Goal: Transaction & Acquisition: Purchase product/service

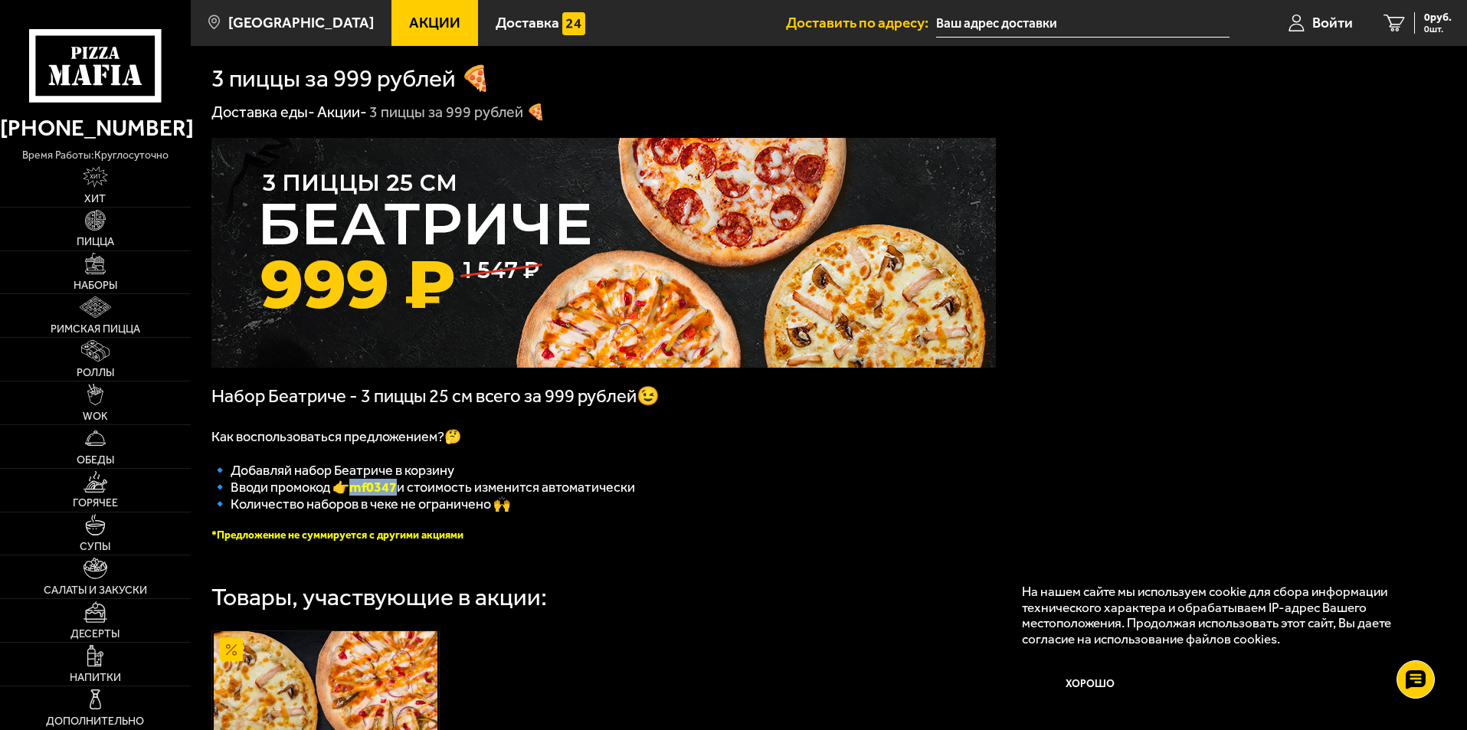
drag, startPoint x: 403, startPoint y: 497, endPoint x: 367, endPoint y: 497, distance: 36.0
click at [358, 496] on b "mf0347" at bounding box center [372, 487] width 47 height 17
copy b "mf0347"
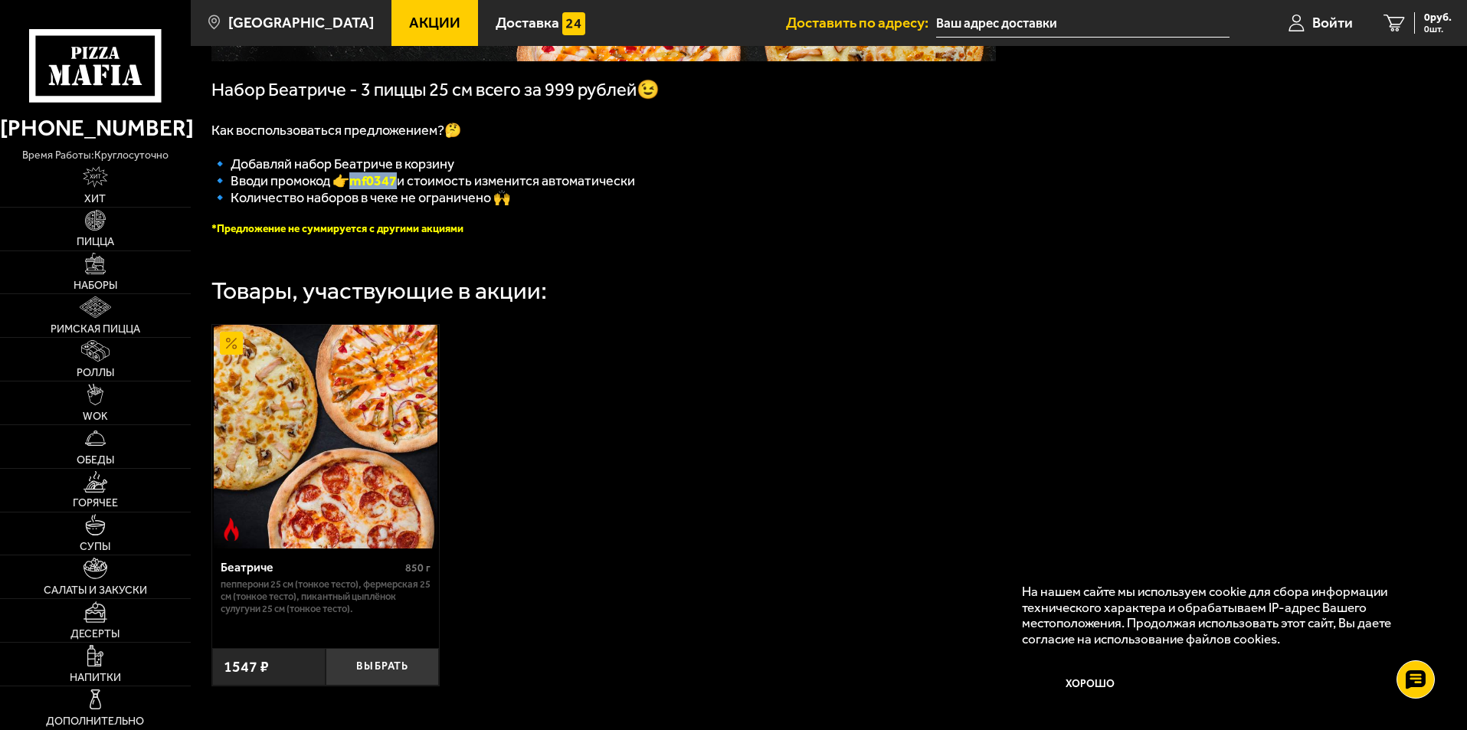
scroll to position [437, 0]
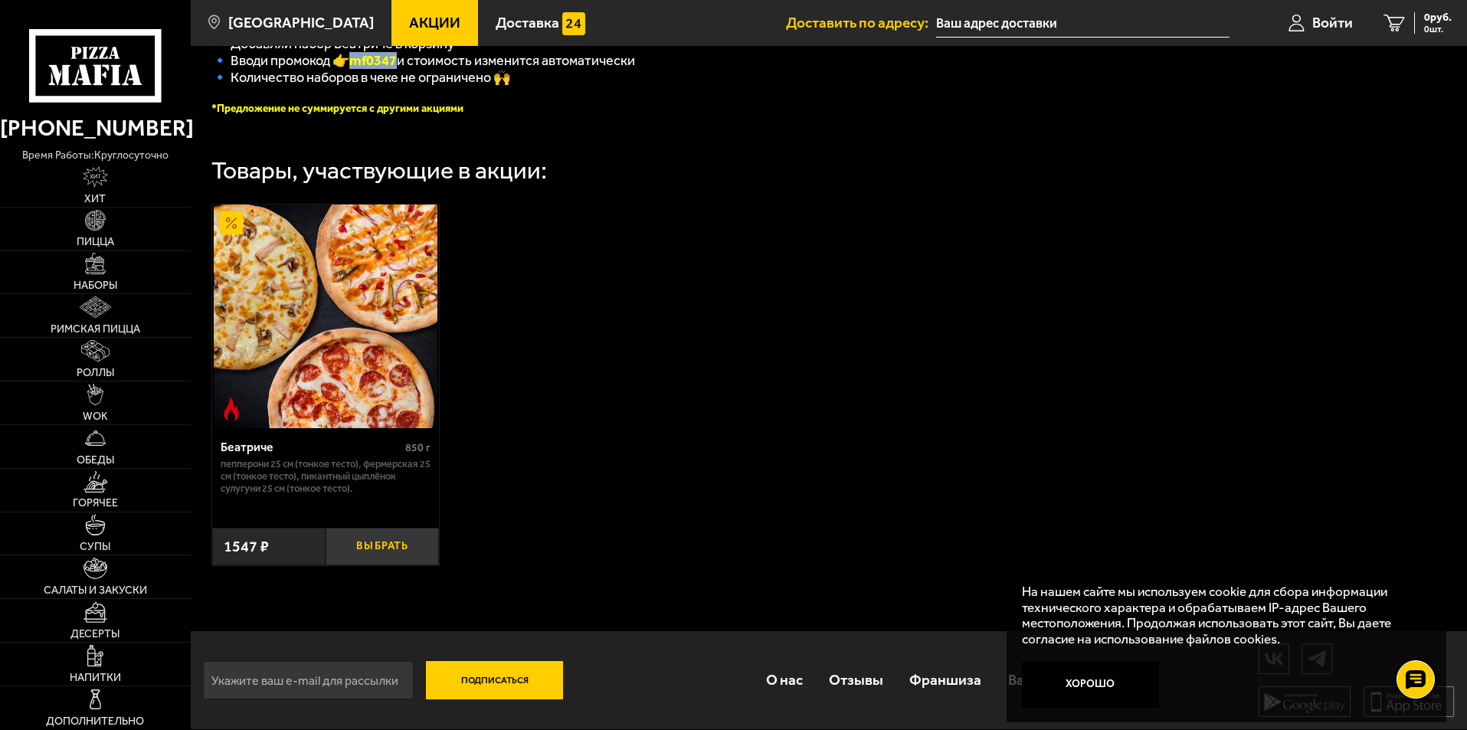
click at [375, 547] on button "Выбрать" at bounding box center [381, 547] width 113 height 38
click at [1423, 17] on span "1547 руб." at bounding box center [1428, 17] width 46 height 11
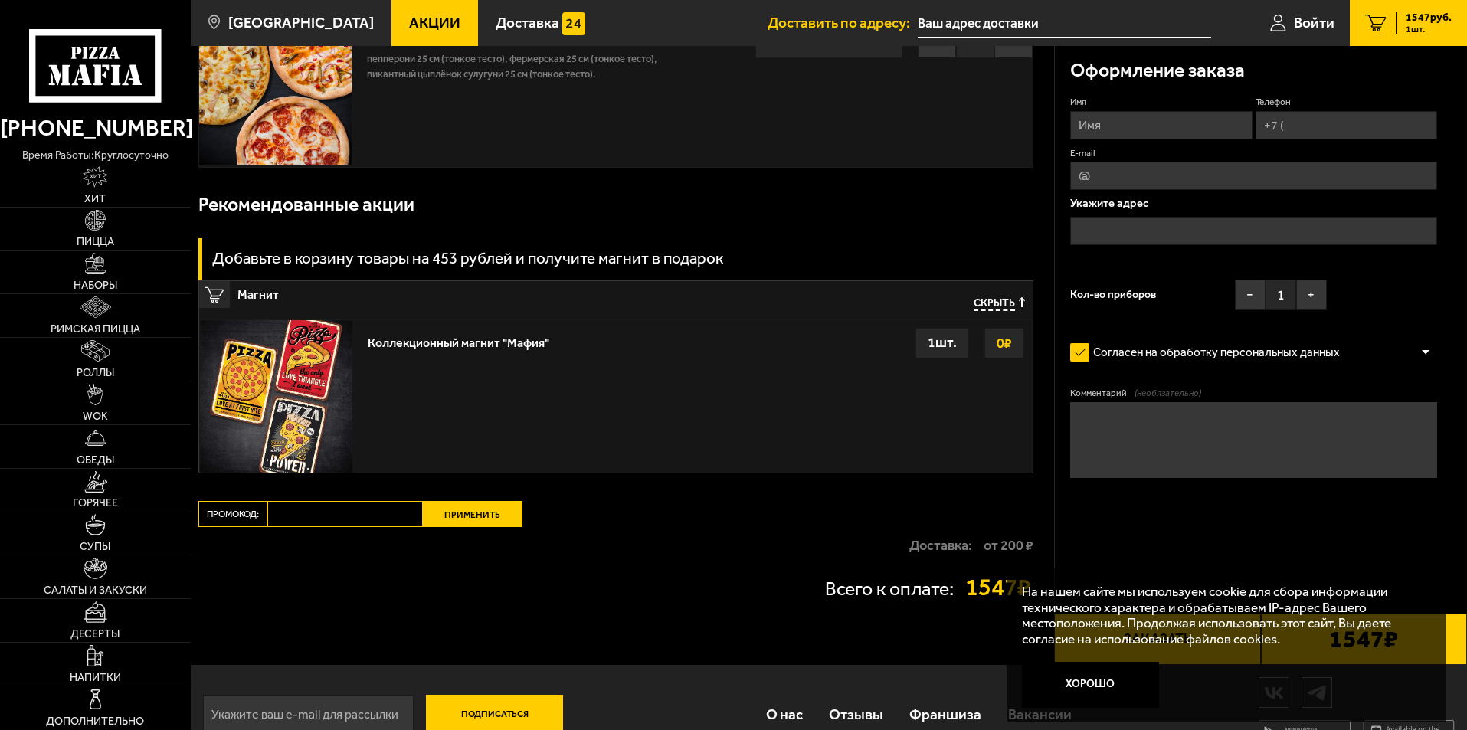
scroll to position [165, 0]
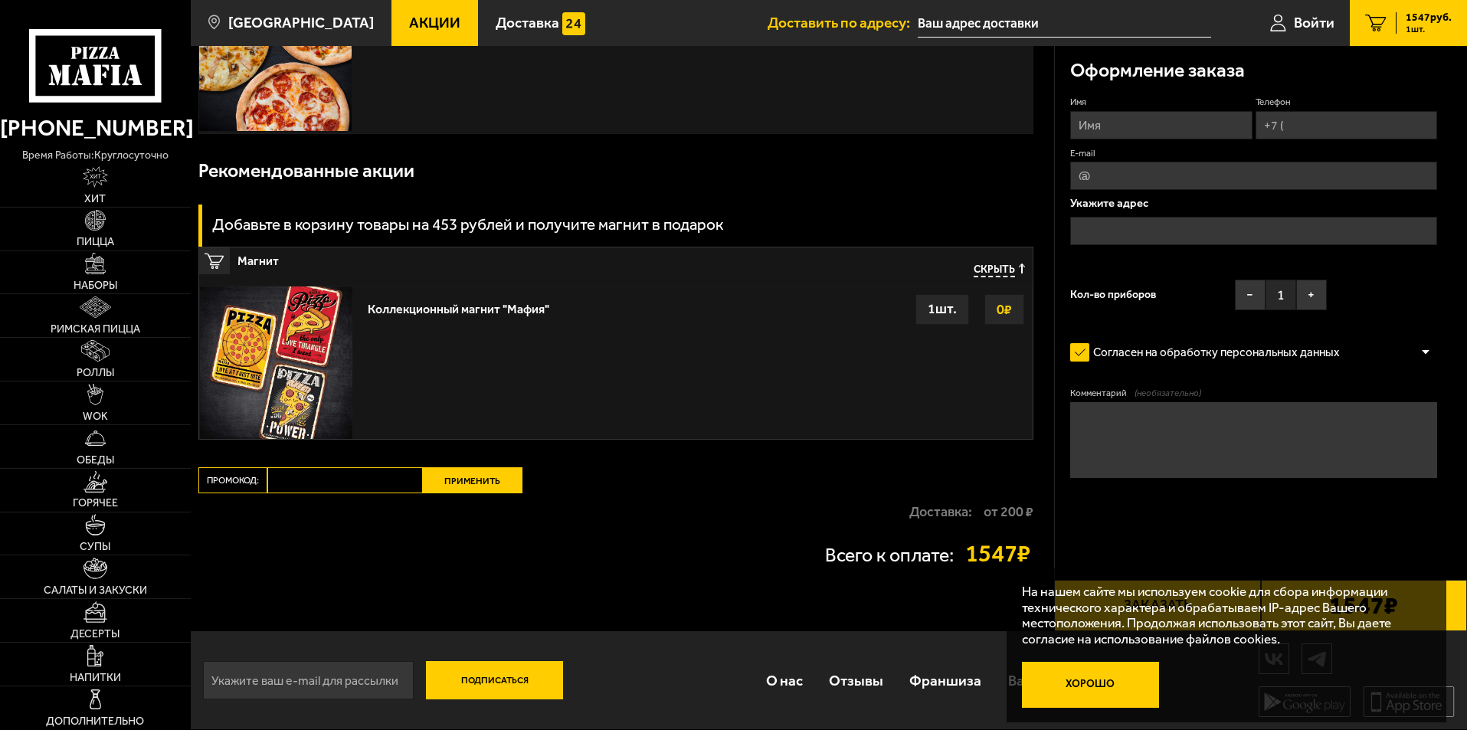
click at [1082, 680] on button "Хорошо" at bounding box center [1091, 685] width 138 height 46
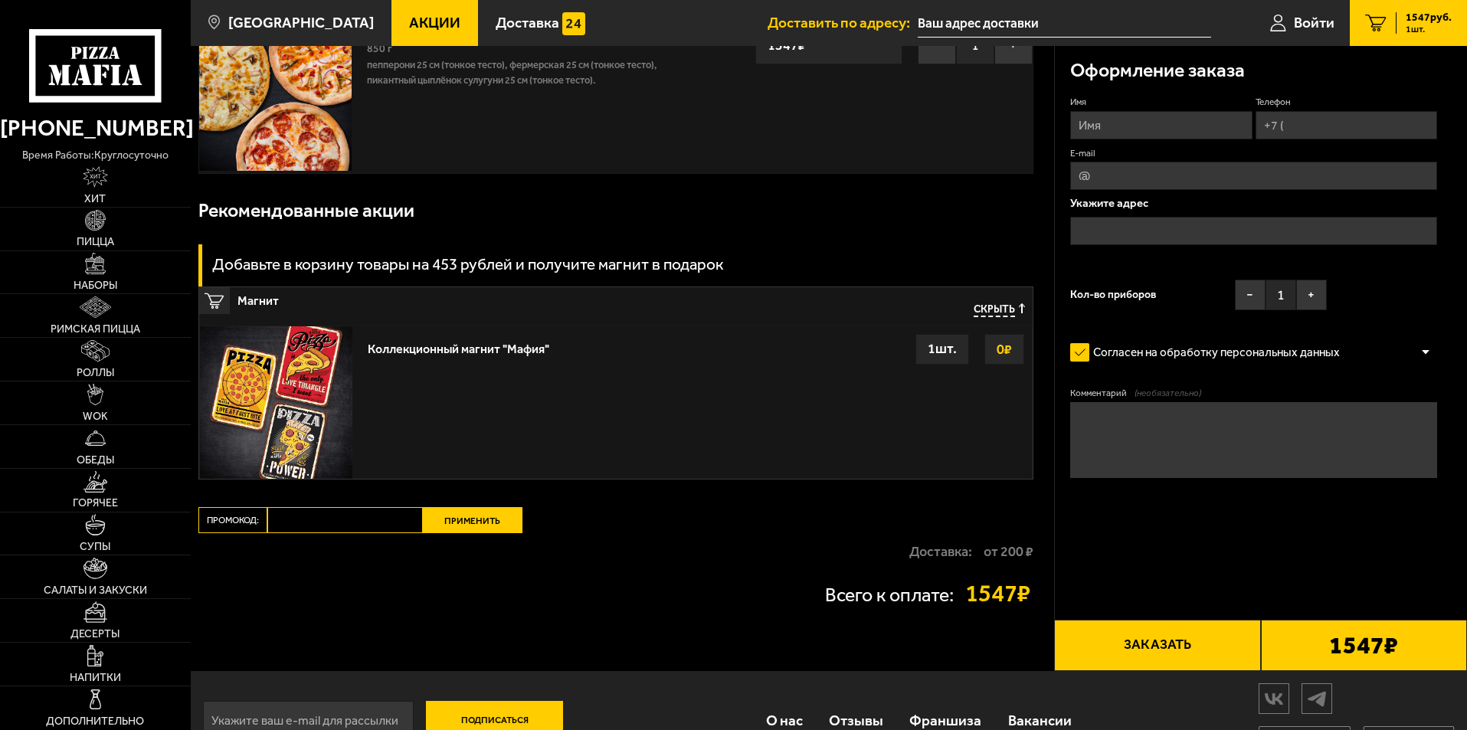
scroll to position [0, 0]
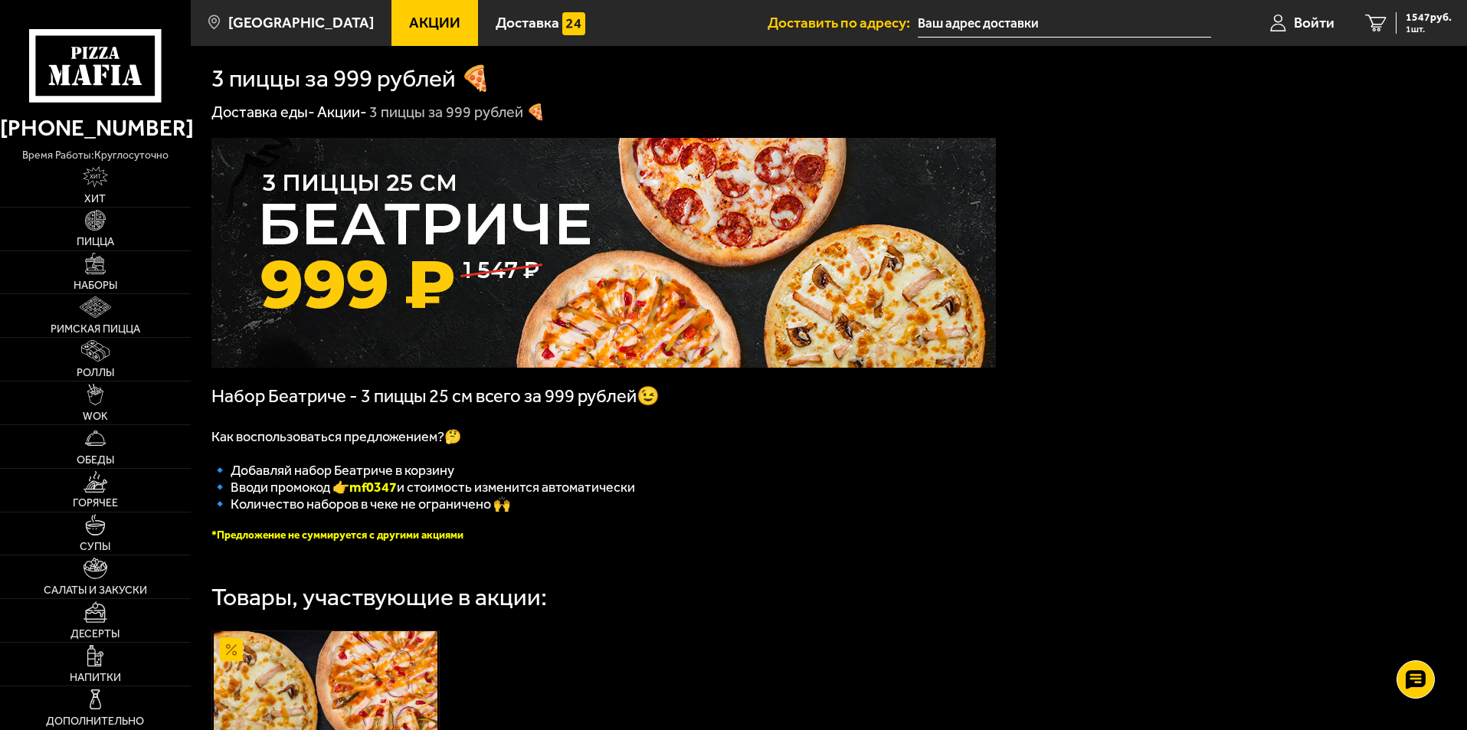
scroll to position [230, 0]
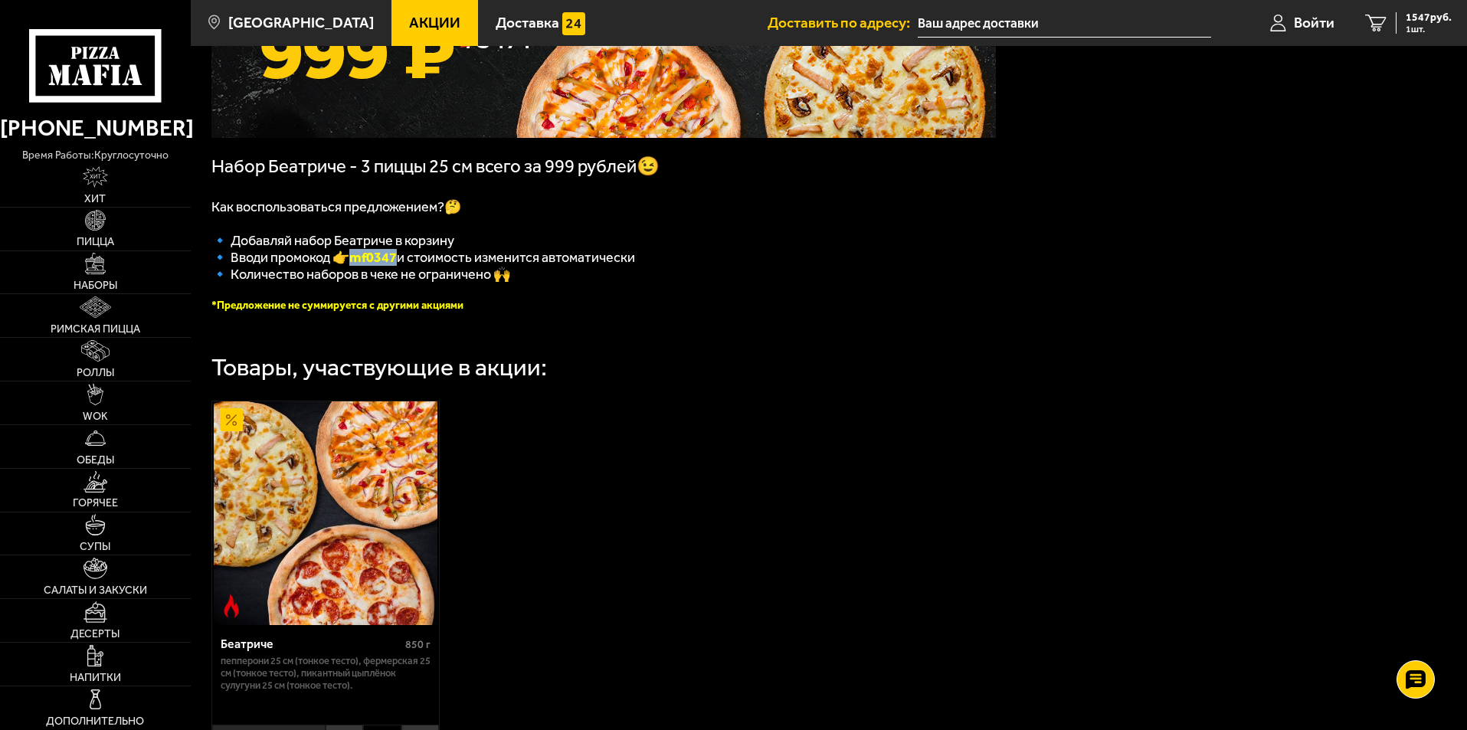
drag, startPoint x: 401, startPoint y: 266, endPoint x: 357, endPoint y: 264, distance: 43.7
click at [357, 264] on b "mf0347" at bounding box center [372, 257] width 47 height 17
copy b "mf0347"
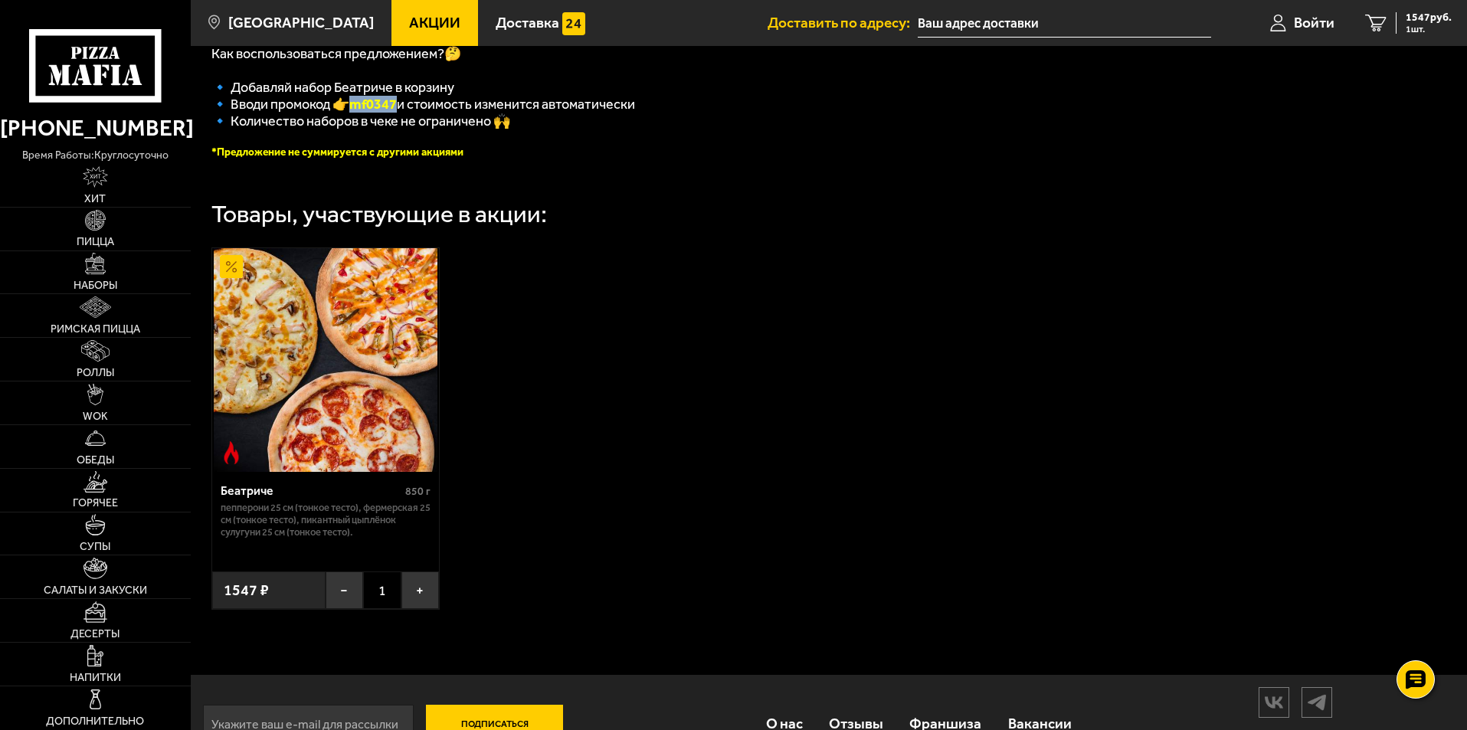
scroll to position [437, 0]
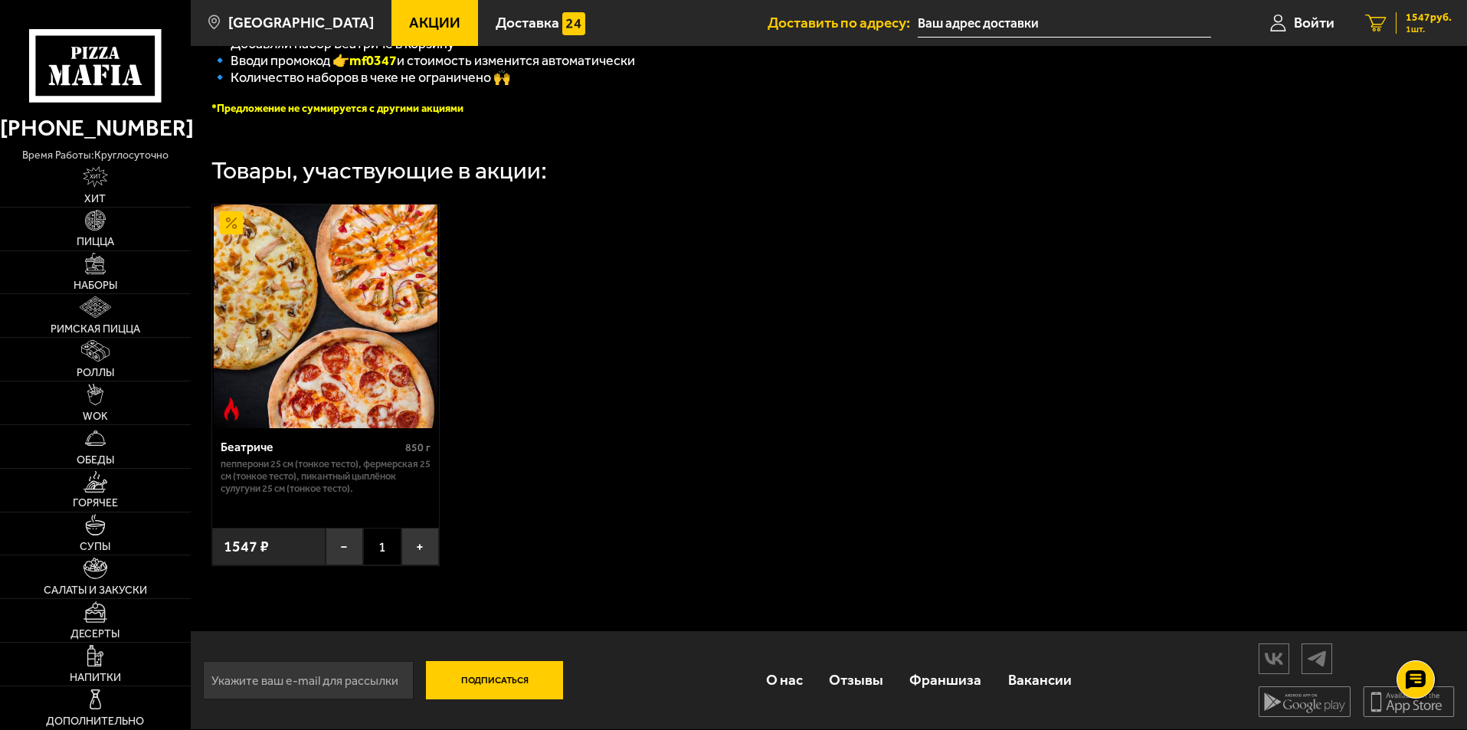
click at [1421, 17] on span "1547 руб." at bounding box center [1428, 17] width 46 height 11
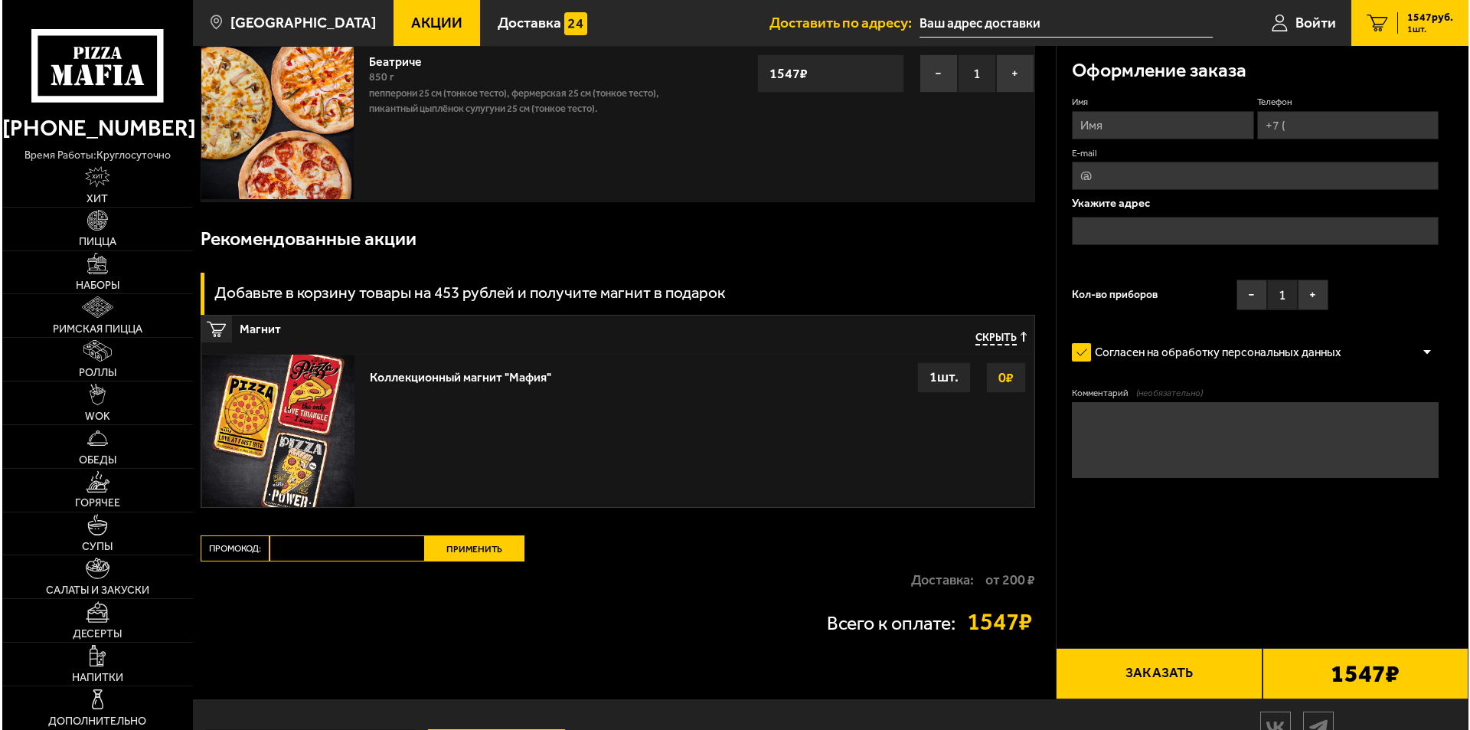
scroll to position [165, 0]
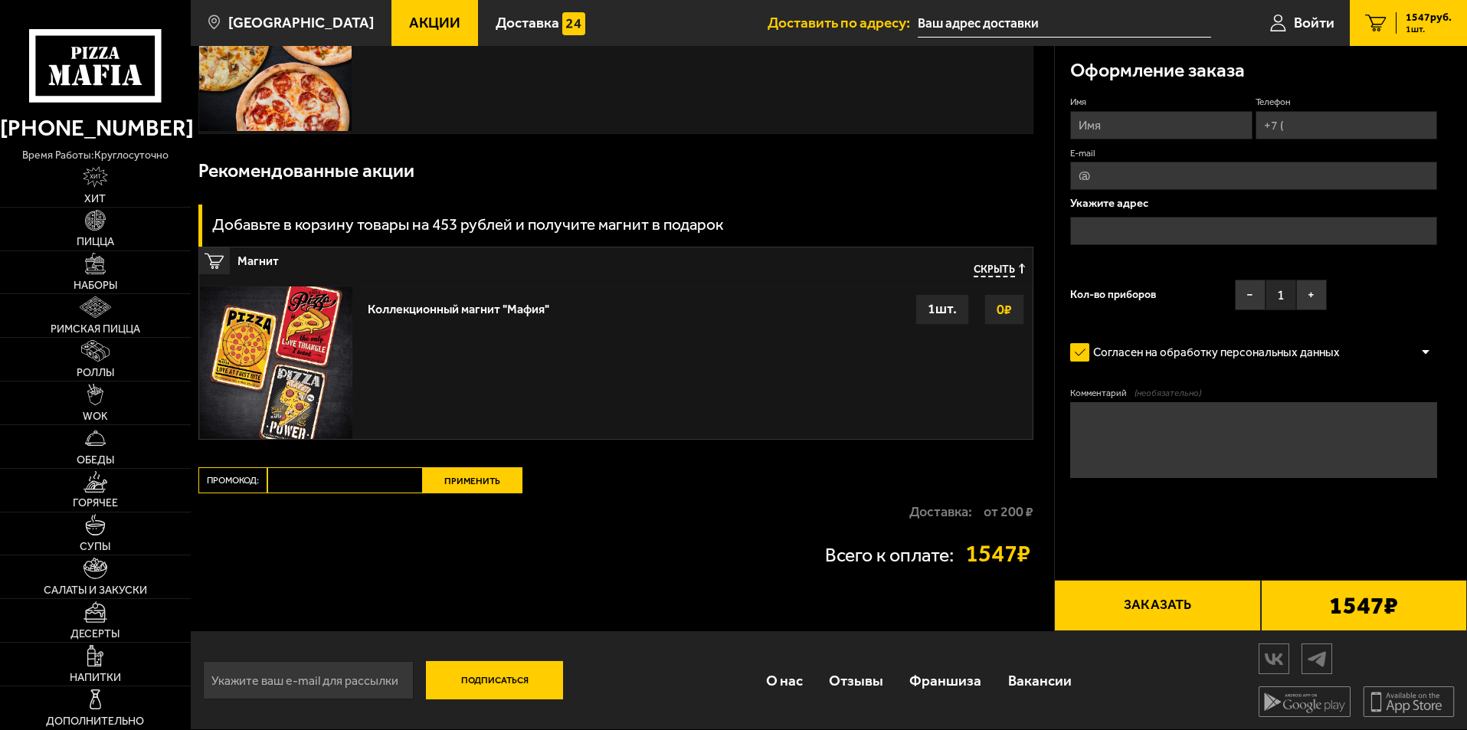
paste input "mf0347"
type input "mf0347"
click at [474, 486] on button "Применить" at bounding box center [473, 480] width 100 height 26
